Goal: Task Accomplishment & Management: Manage account settings

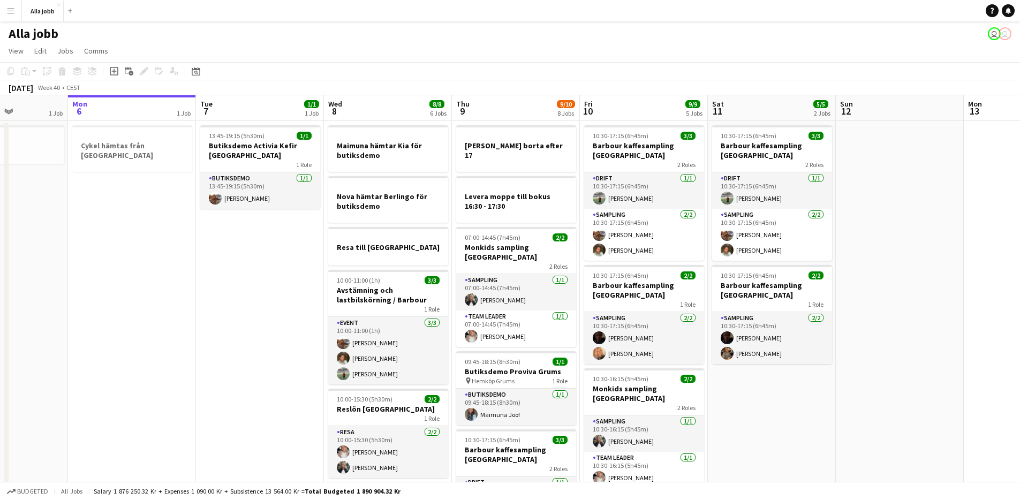
scroll to position [0, 337]
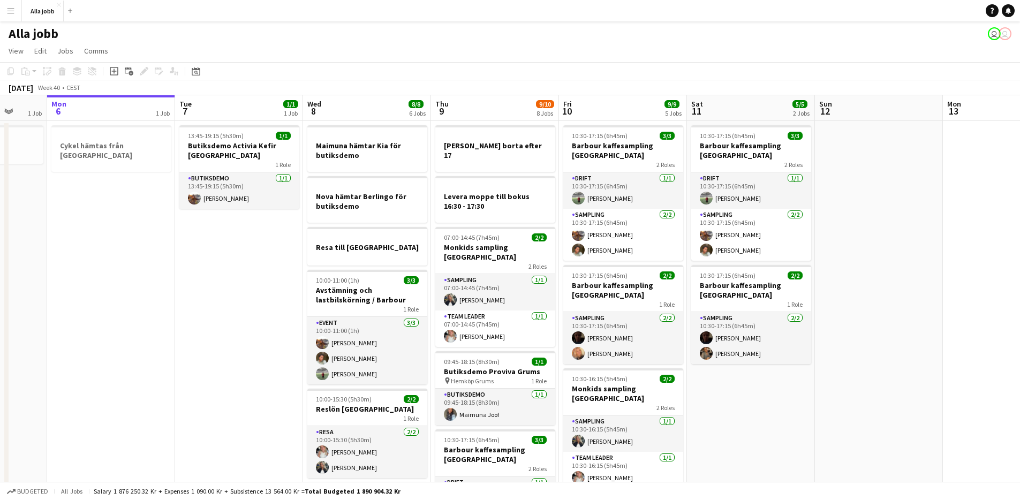
drag, startPoint x: 327, startPoint y: 364, endPoint x: 277, endPoint y: 364, distance: 49.8
click at [277, 364] on app-calendar-viewport "Fri 3 6/6 6 Jobs Sat 4 3/3 3 Jobs Sun 5 1 Job Mon 6 1 Job Tue 7 1/1 1 Job Wed 8…" at bounding box center [510, 483] width 1020 height 777
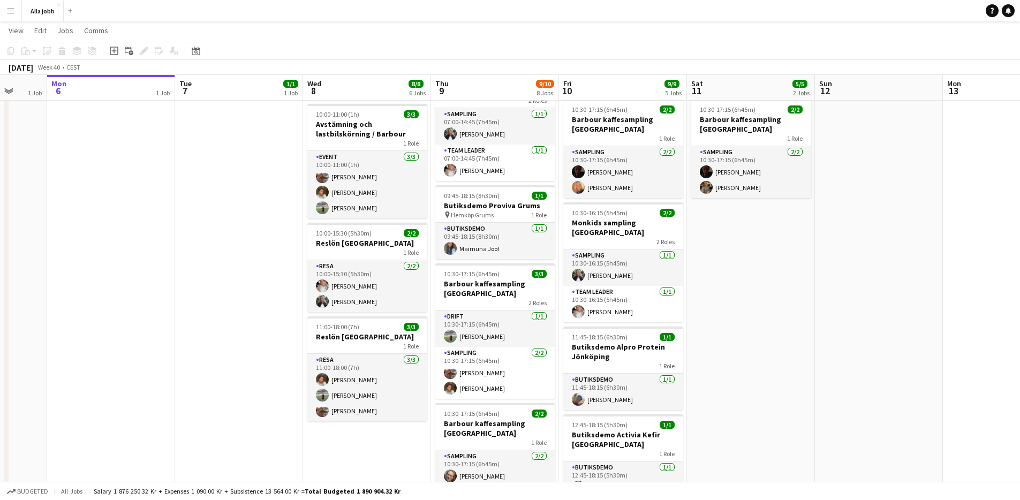
scroll to position [176, 0]
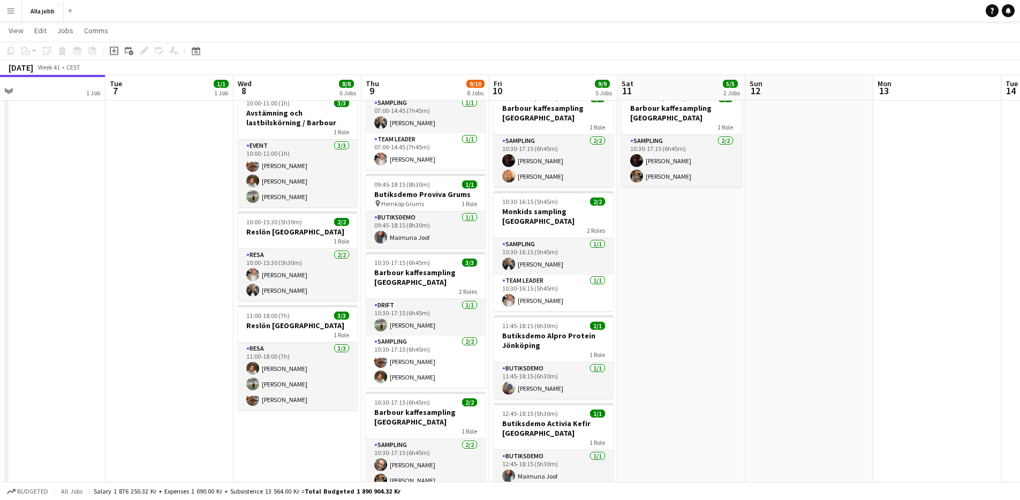
drag, startPoint x: 265, startPoint y: 360, endPoint x: 199, endPoint y: 354, distance: 66.1
click at [195, 357] on app-calendar-viewport "Fri 3 6/6 6 Jobs Sat 4 3/3 3 Jobs Sun 5 1 Job Mon 6 1 Job Tue 7 1/1 1 Job Wed 8…" at bounding box center [510, 280] width 1020 height 829
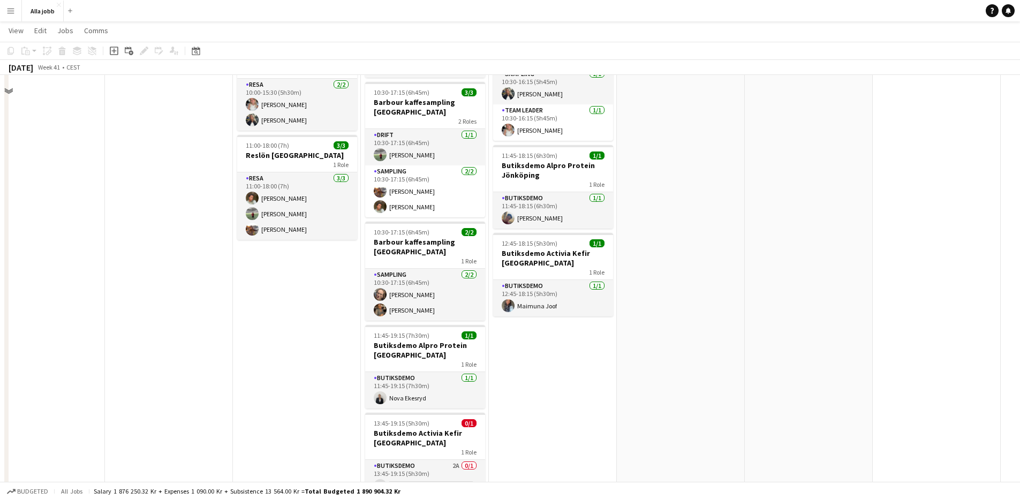
scroll to position [389, 0]
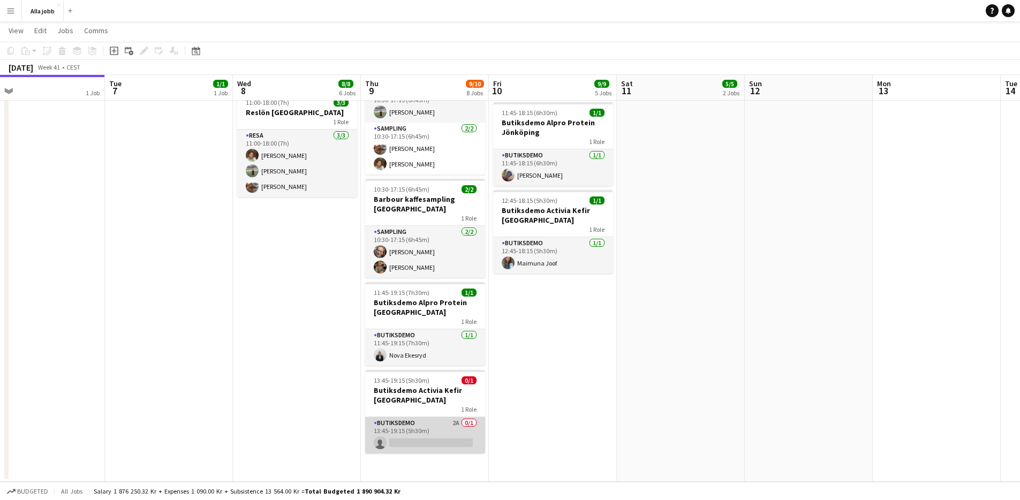
click at [418, 417] on app-card-role "Butiksdemo 2A 0/1 13:45-19:15 (5h30m) single-neutral-actions" at bounding box center [425, 435] width 120 height 36
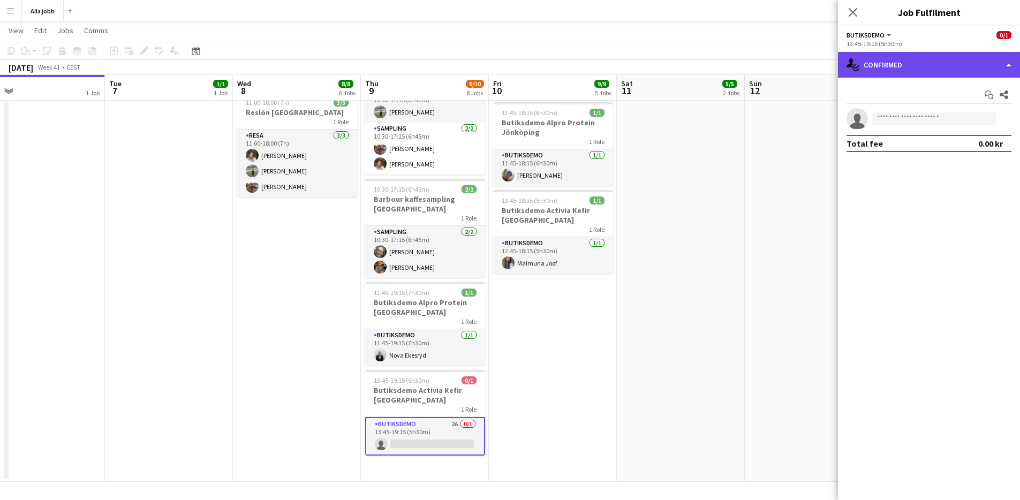
click at [1007, 64] on div "single-neutral-actions-check-2 Confirmed" at bounding box center [929, 65] width 182 height 26
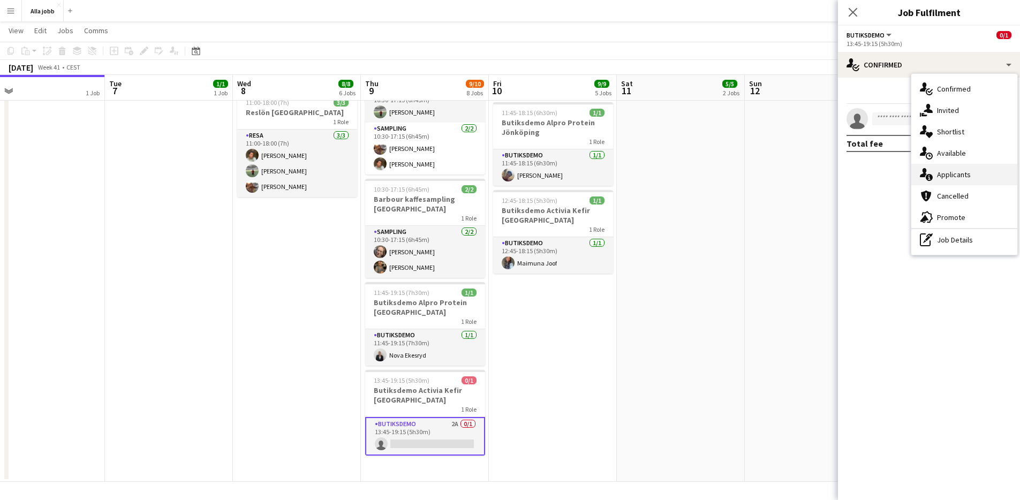
click at [950, 173] on span "Applicants" at bounding box center [954, 175] width 34 height 10
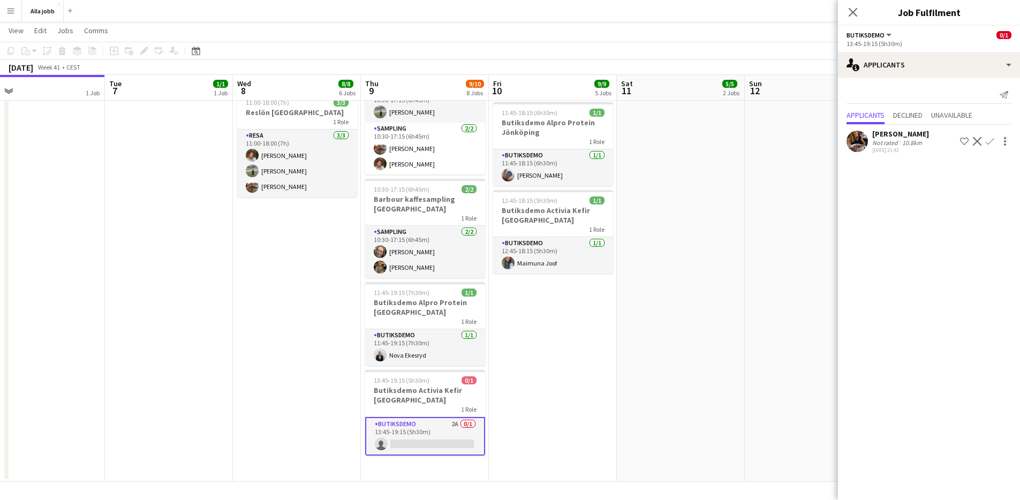
click at [763, 345] on app-date-cell at bounding box center [809, 106] width 128 height 751
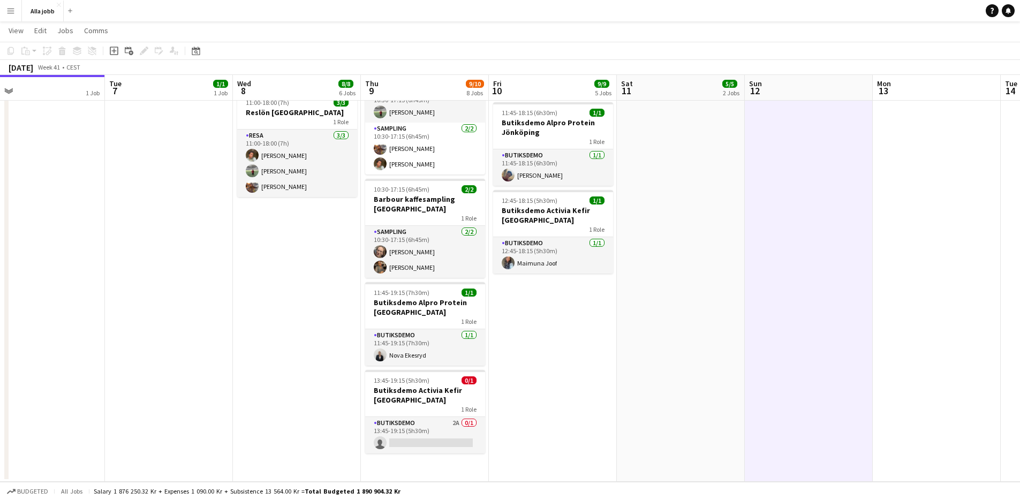
click at [763, 345] on app-date-cell at bounding box center [809, 106] width 128 height 751
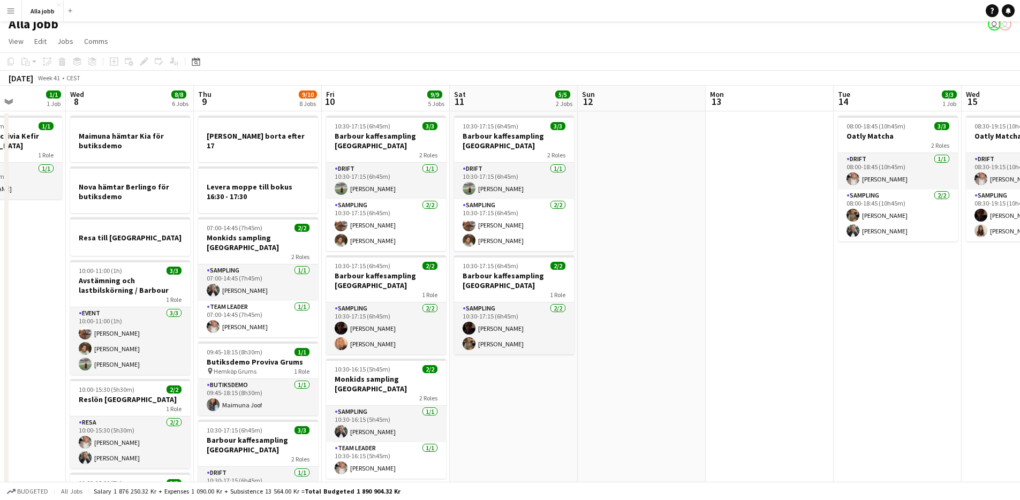
scroll to position [0, 319]
drag, startPoint x: 761, startPoint y: 368, endPoint x: 593, endPoint y: 383, distance: 168.9
click at [593, 383] on app-calendar-viewport "Sun 5 1 Job Mon 6 1 Job Tue 7 1/1 1 Job Wed 8 8/8 6 Jobs Thu 9 9/10 8 Jobs Fri …" at bounding box center [510, 474] width 1020 height 777
click at [682, 344] on app-date-cell at bounding box center [641, 486] width 128 height 751
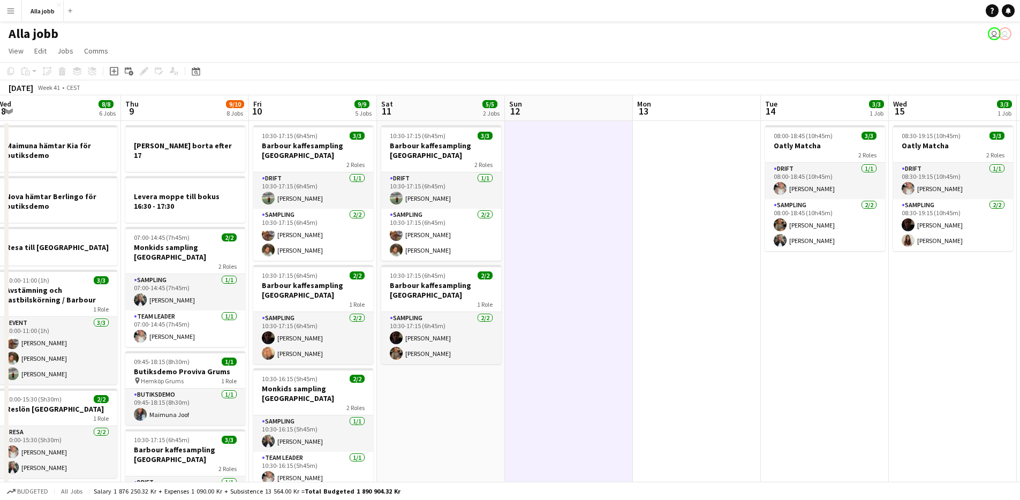
scroll to position [0, 308]
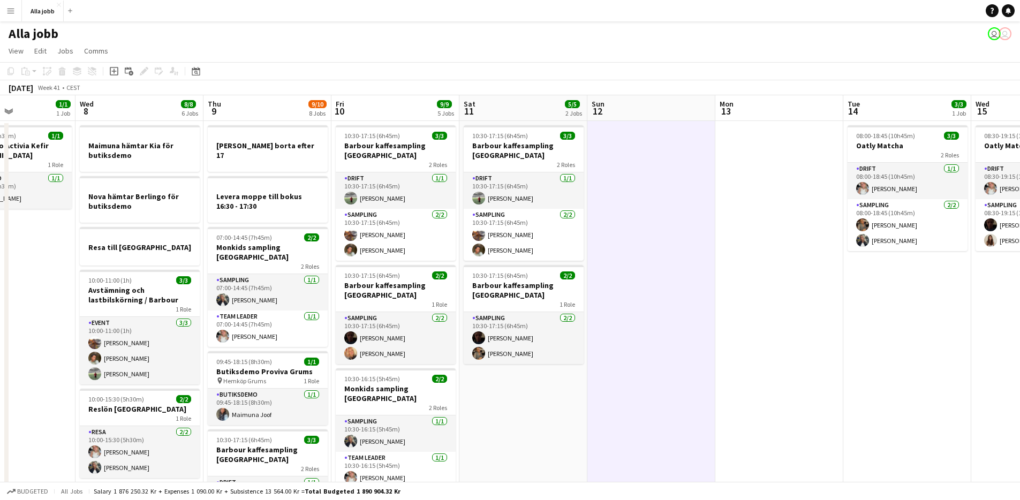
drag, startPoint x: 719, startPoint y: 358, endPoint x: 616, endPoint y: 358, distance: 103.3
click at [616, 358] on app-calendar-viewport "Sun 5 1 Job Mon 6 1 Job Tue 7 1/1 1 Job Wed 8 8/8 6 Jobs Thu 9 9/10 8 Jobs Fri …" at bounding box center [510, 483] width 1020 height 777
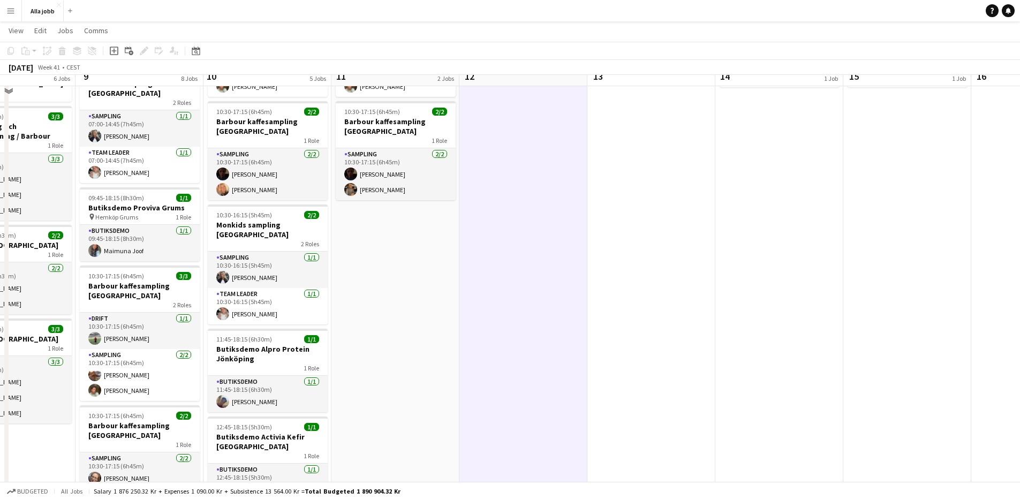
scroll to position [0, 0]
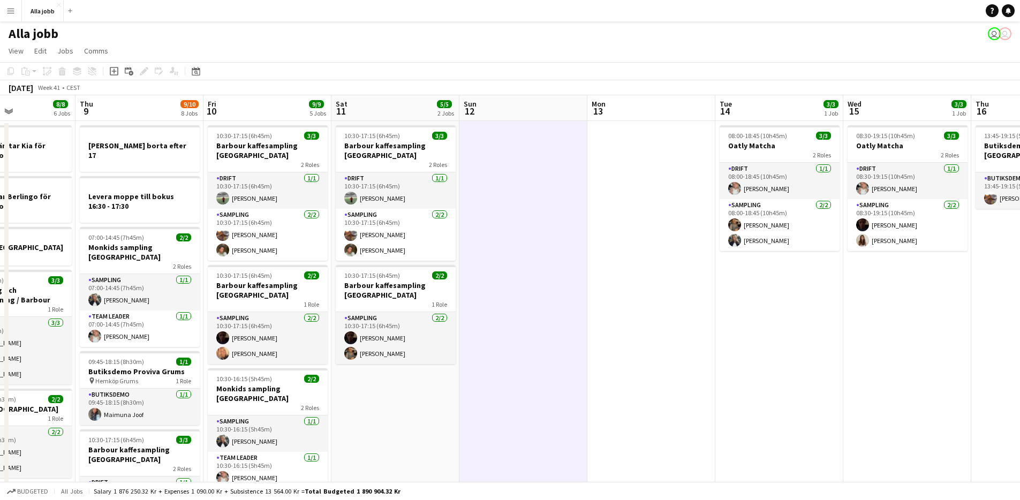
click at [639, 215] on app-date-cell at bounding box center [651, 496] width 128 height 751
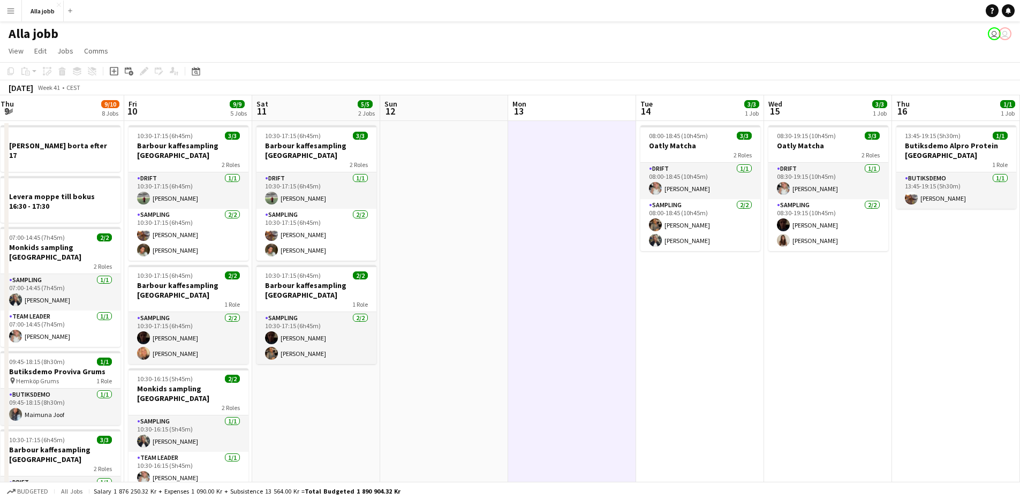
drag, startPoint x: 639, startPoint y: 215, endPoint x: 561, endPoint y: 201, distance: 79.5
click at [561, 201] on app-calendar-viewport "Mon 6 1 Job Tue 7 1/1 1 Job Wed 8 8/8 6 Jobs Thu 9 9/10 8 Jobs Fri 10 9/9 5 Job…" at bounding box center [510, 483] width 1020 height 777
